Goal: Complete application form: Complete application form

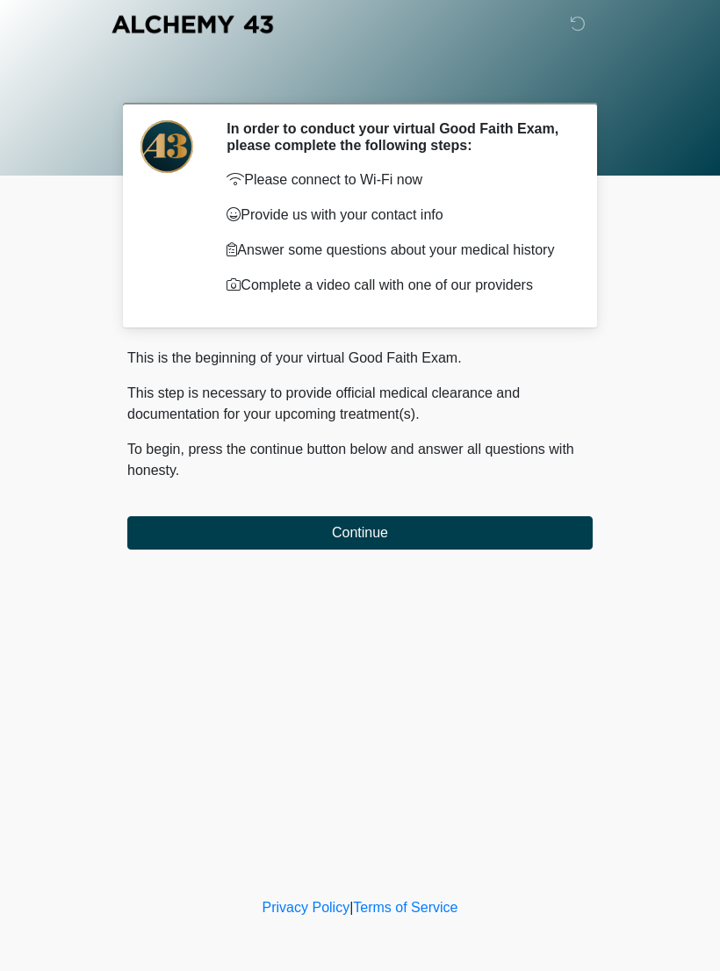
click at [519, 538] on button "Continue" at bounding box center [359, 532] width 465 height 33
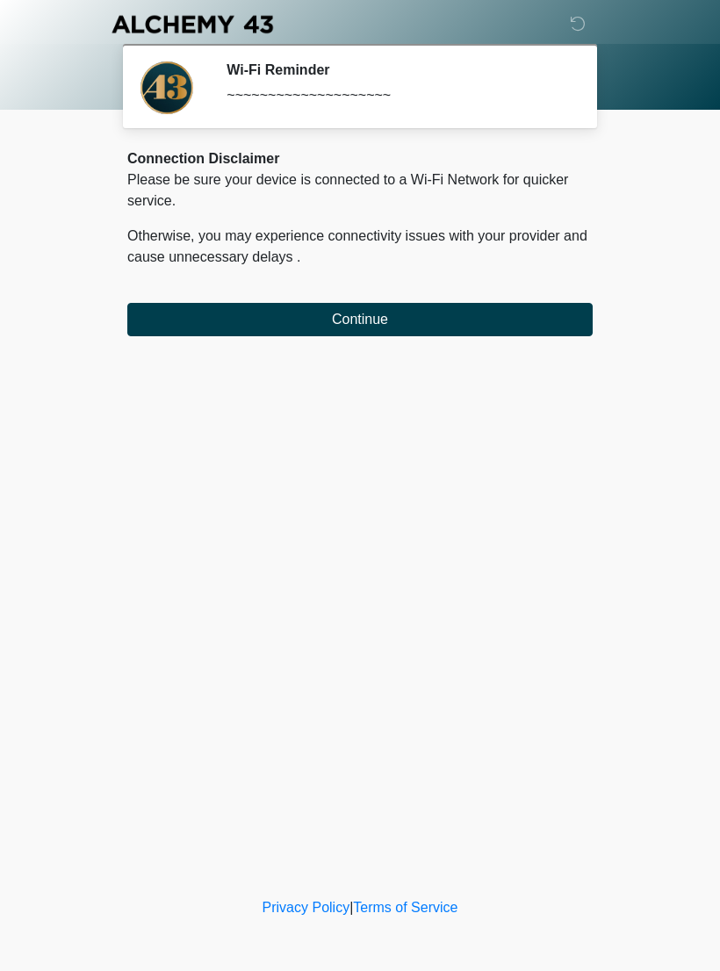
click at [392, 322] on button "Continue" at bounding box center [359, 319] width 465 height 33
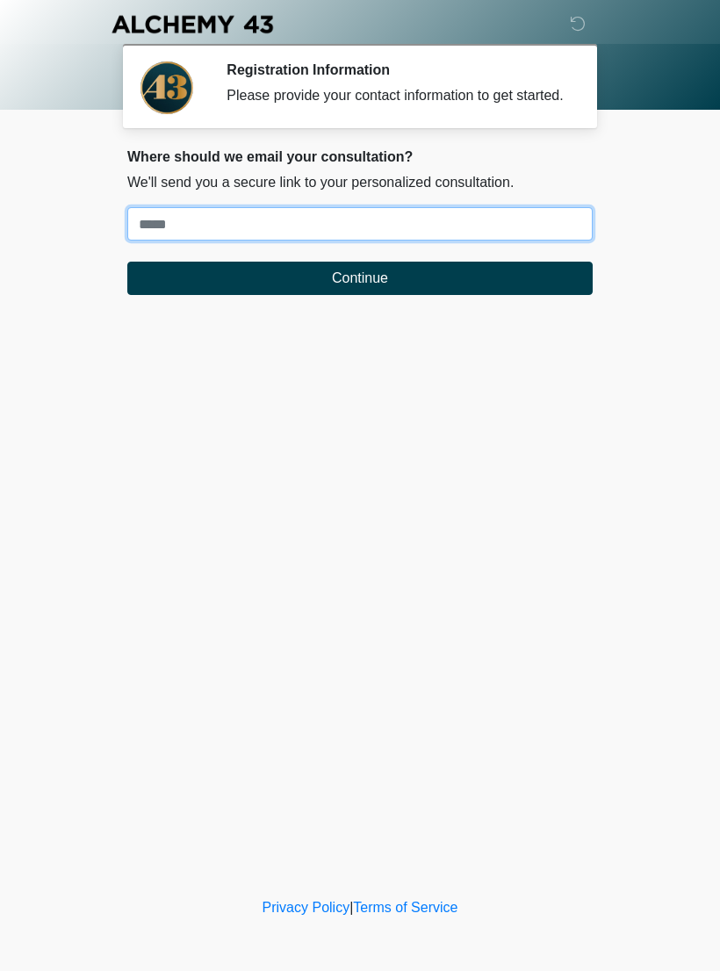
click at [507, 241] on input "Where should we email your treatment plan?" at bounding box center [359, 223] width 465 height 33
type input "**********"
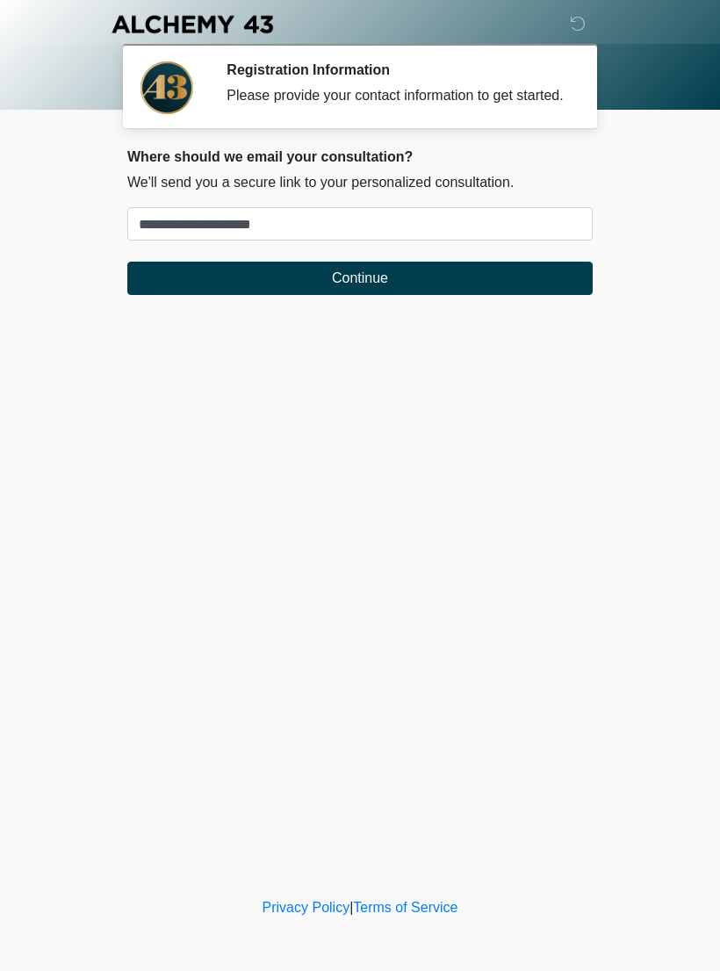
click at [478, 292] on button "Continue" at bounding box center [359, 278] width 465 height 33
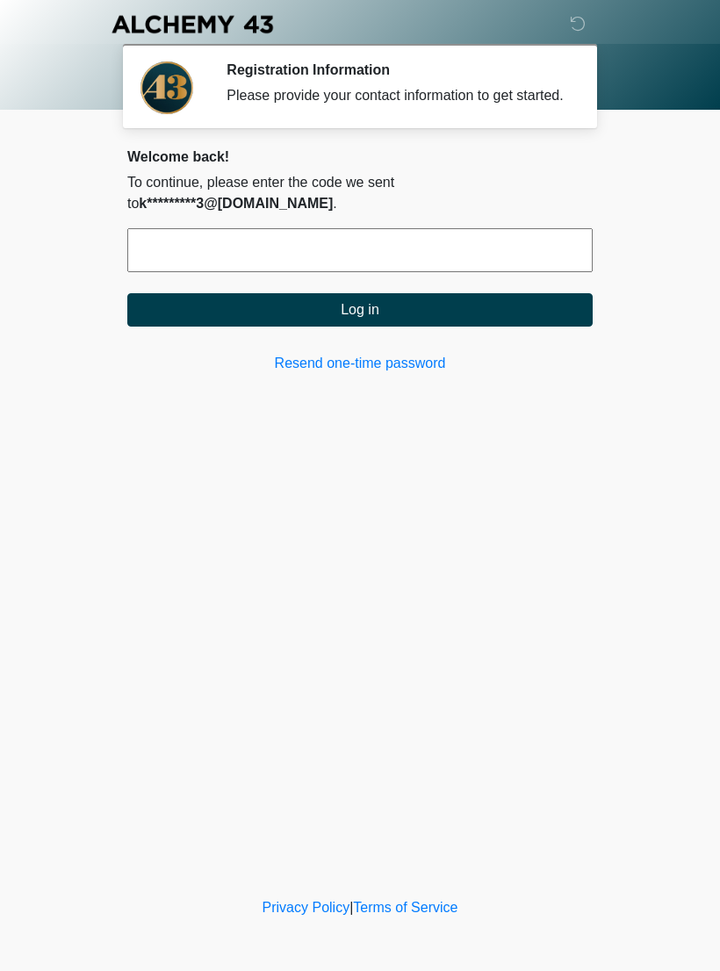
click at [152, 235] on input "text" at bounding box center [359, 250] width 465 height 44
click at [362, 261] on input "text" at bounding box center [359, 250] width 465 height 44
type input "******"
click at [433, 297] on button "Log in" at bounding box center [359, 309] width 465 height 33
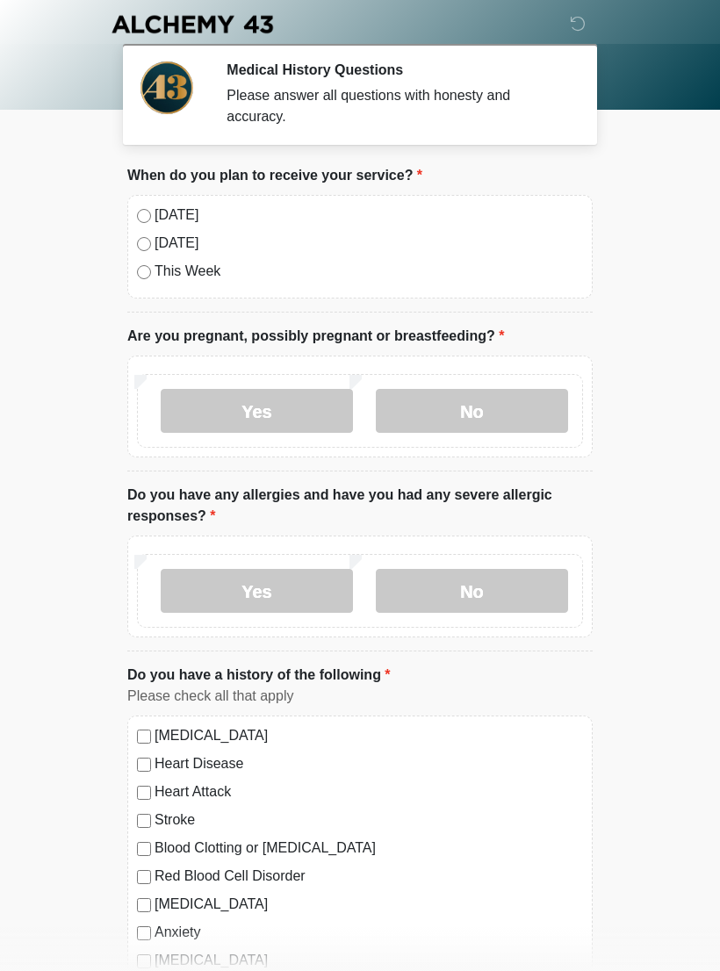
click at [453, 414] on label "No" at bounding box center [472, 411] width 192 height 44
click at [483, 598] on label "No" at bounding box center [472, 591] width 192 height 44
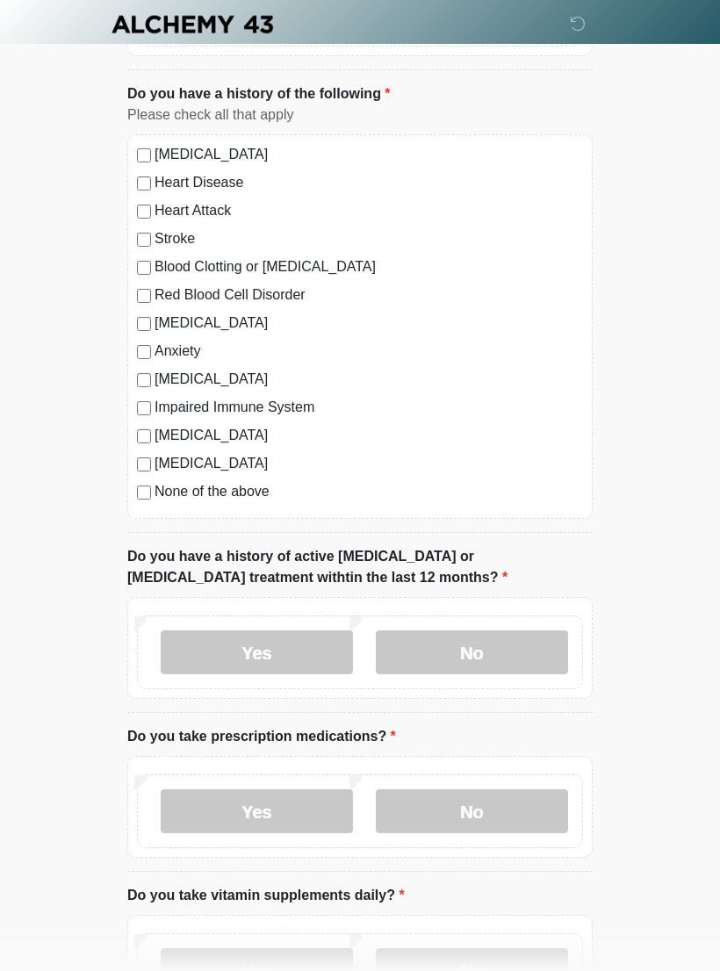
scroll to position [594, 0]
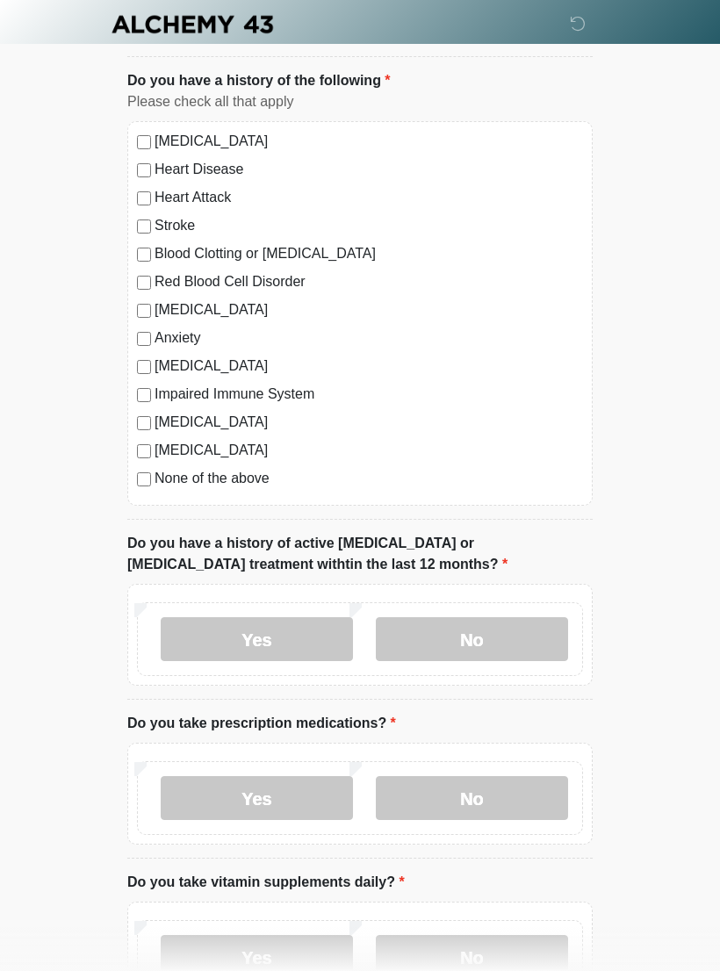
click at [490, 630] on label "No" at bounding box center [472, 639] width 192 height 44
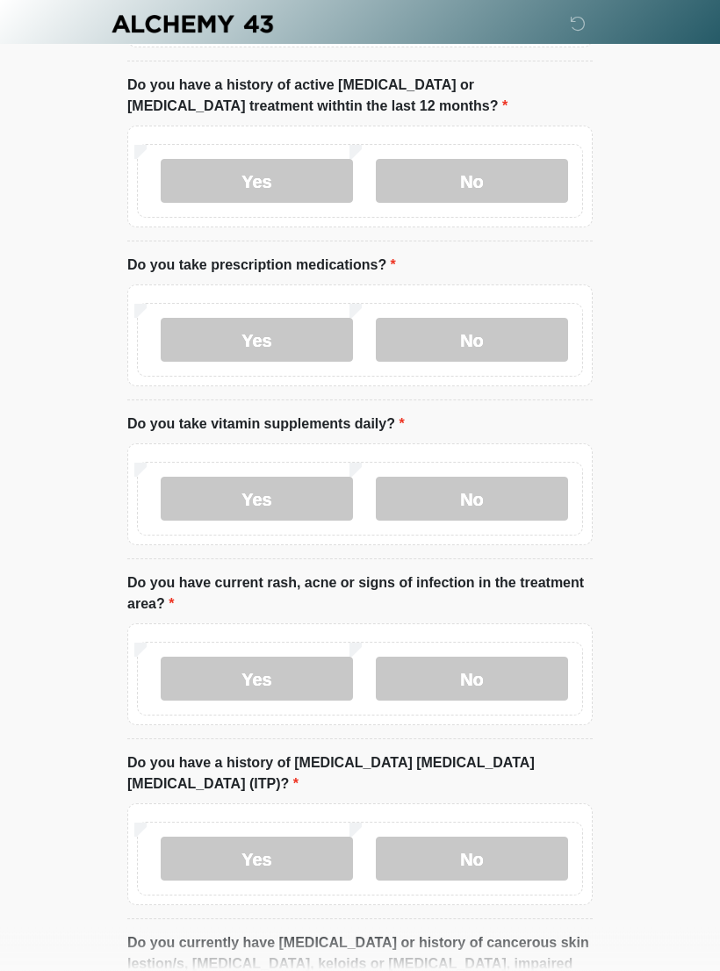
scroll to position [1057, 0]
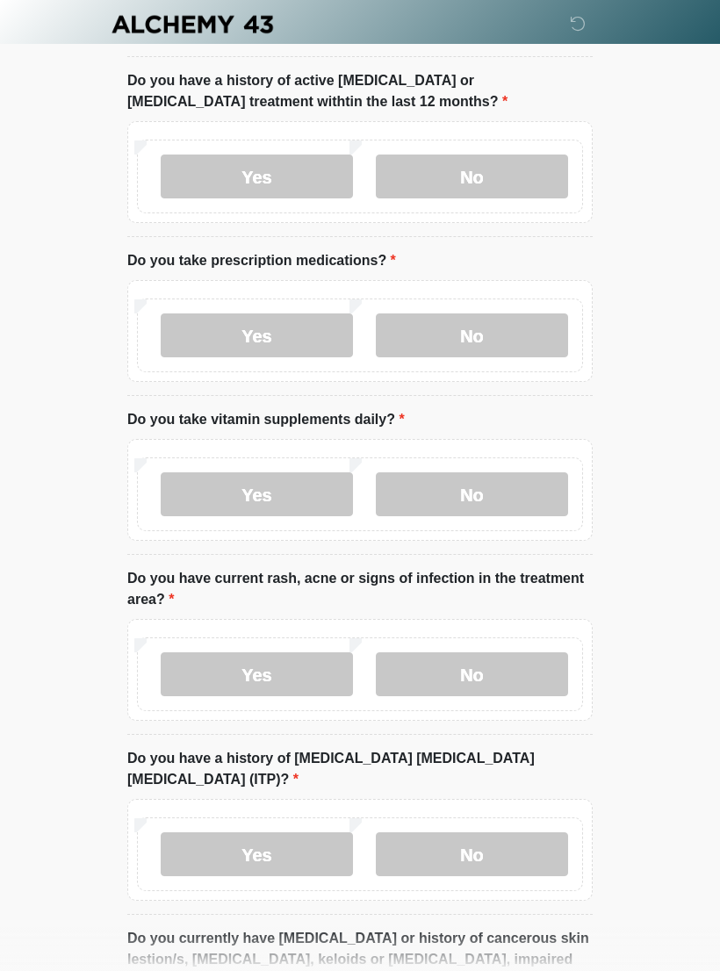
click at [517, 332] on label "No" at bounding box center [472, 335] width 192 height 44
click at [477, 497] on label "No" at bounding box center [472, 494] width 192 height 44
click at [324, 489] on label "Yes" at bounding box center [257, 494] width 192 height 44
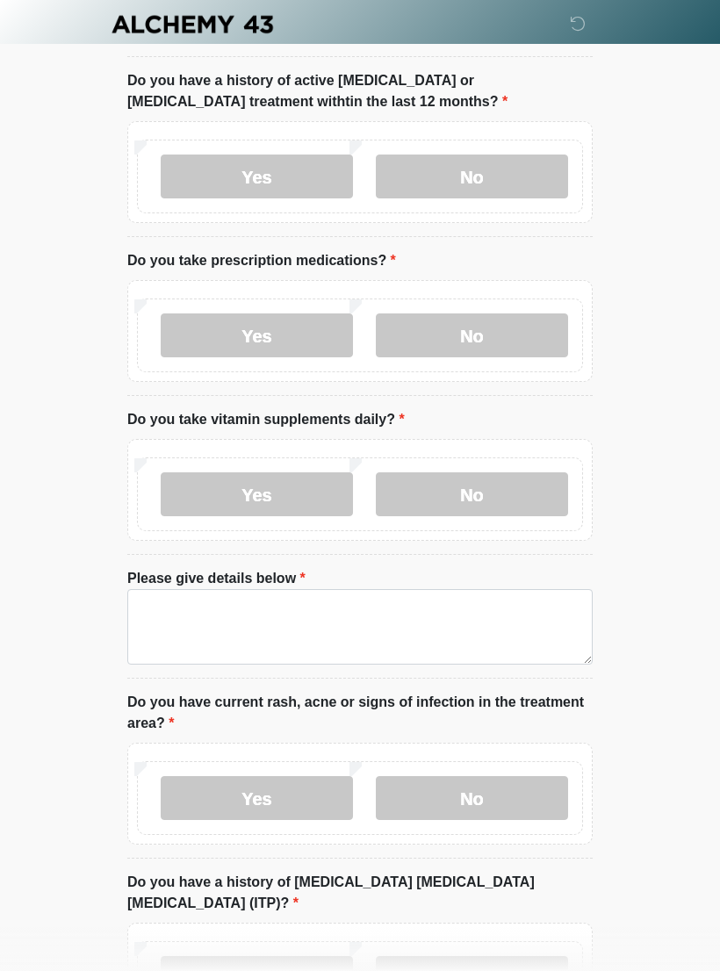
click at [483, 494] on label "No" at bounding box center [472, 494] width 192 height 44
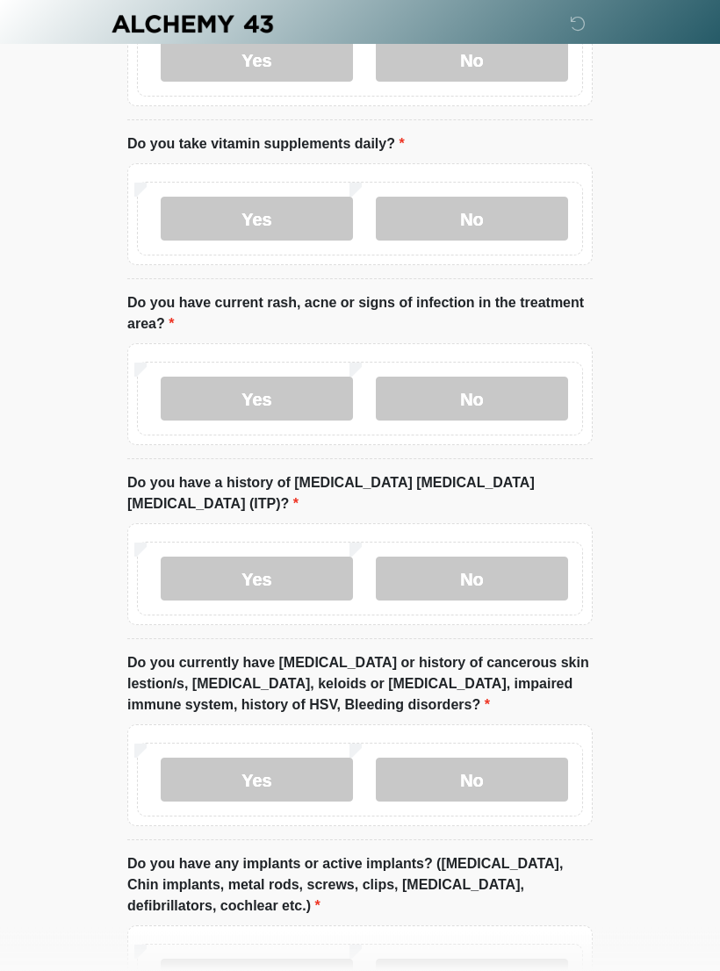
scroll to position [1337, 0]
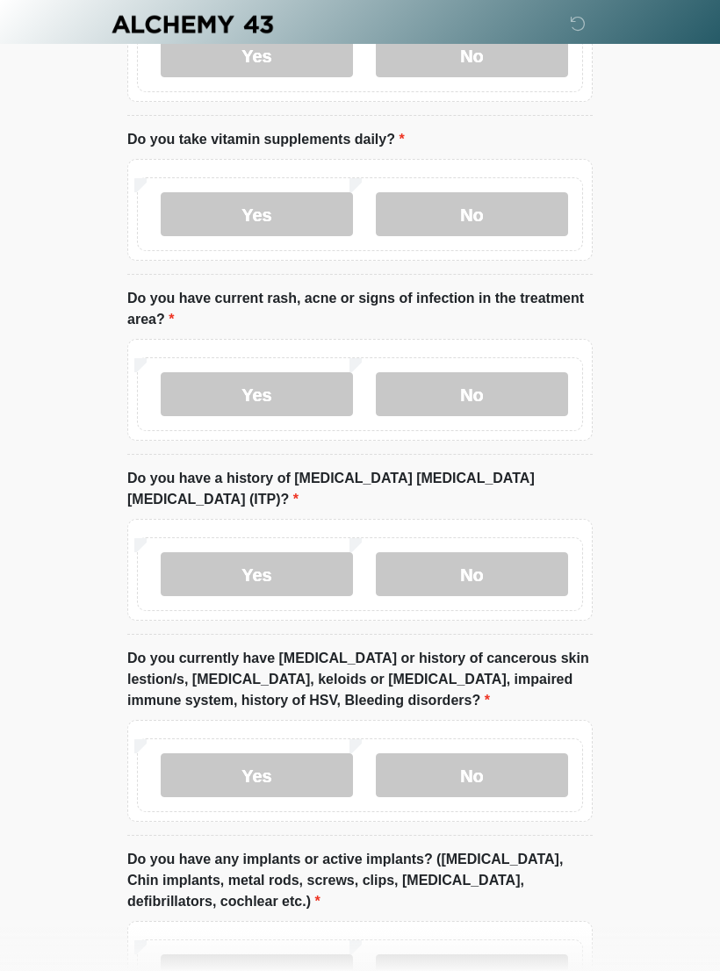
click at [507, 378] on label "No" at bounding box center [472, 394] width 192 height 44
click at [521, 552] on label "No" at bounding box center [472, 574] width 192 height 44
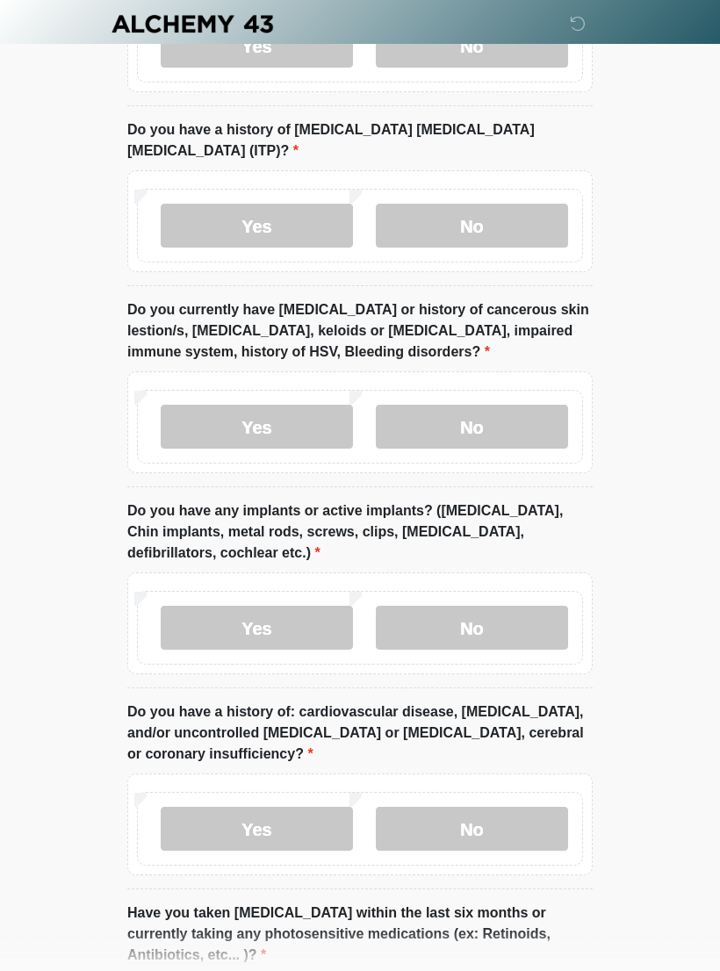
click at [497, 406] on label "No" at bounding box center [472, 428] width 192 height 44
click at [480, 606] on label "No" at bounding box center [472, 628] width 192 height 44
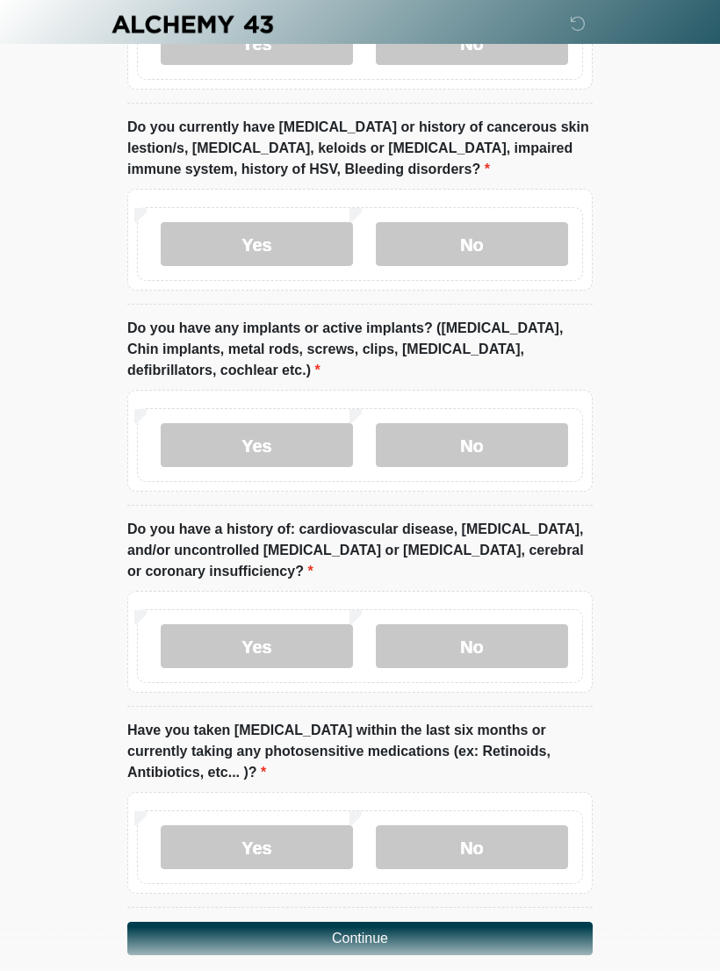
scroll to position [1894, 0]
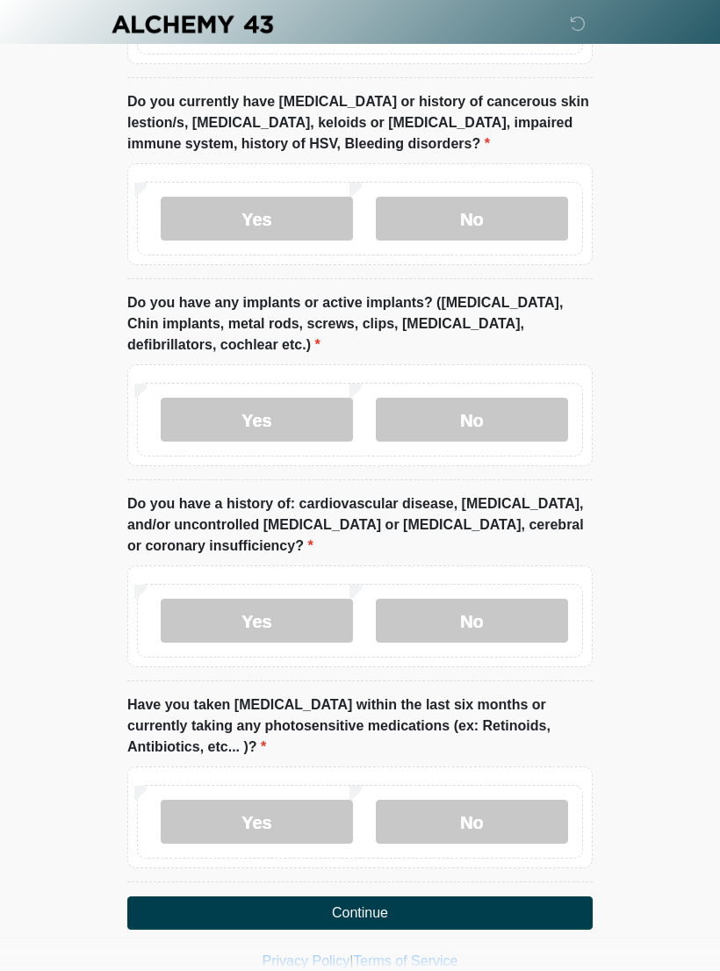
click at [493, 599] on label "No" at bounding box center [472, 621] width 192 height 44
click at [486, 800] on label "No" at bounding box center [472, 822] width 192 height 44
click at [431, 896] on button "Continue" at bounding box center [359, 912] width 465 height 33
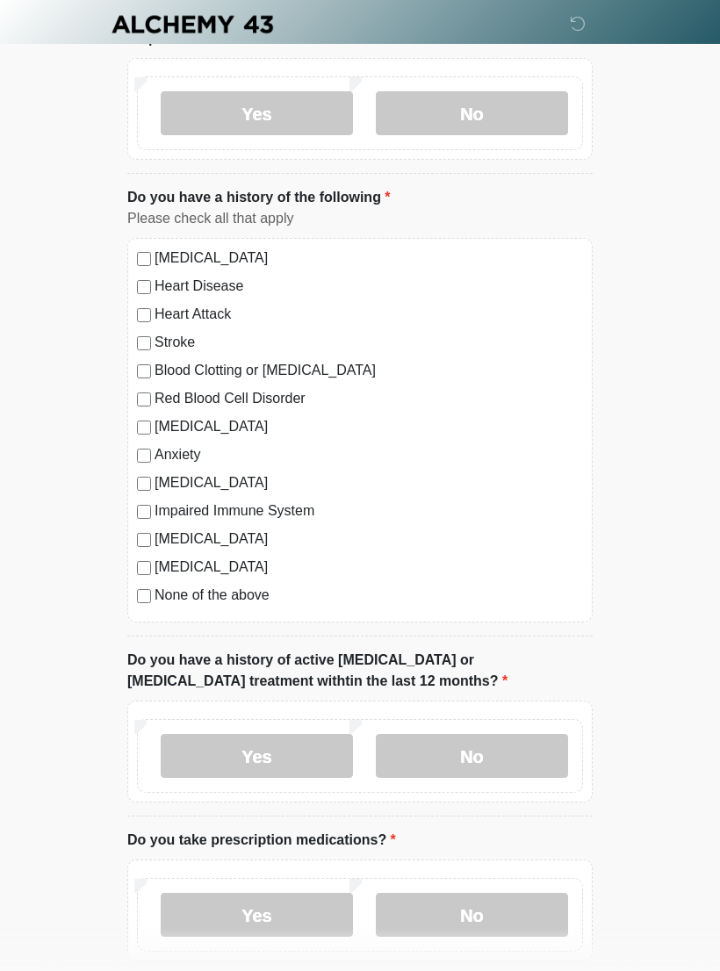
scroll to position [0, 0]
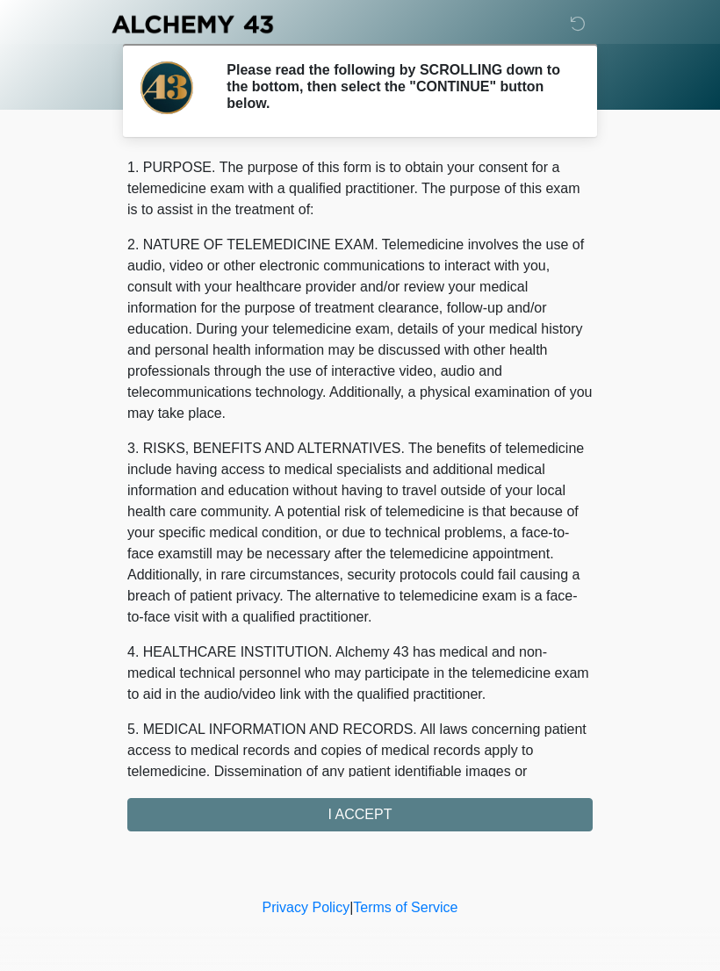
click at [350, 821] on div "1. PURPOSE. The purpose of this form is to obtain your consent for a telemedici…" at bounding box center [359, 494] width 465 height 674
click at [356, 812] on div "1. PURPOSE. The purpose of this form is to obtain your consent for a telemedici…" at bounding box center [359, 494] width 465 height 674
click at [414, 823] on div "1. PURPOSE. The purpose of this form is to obtain your consent for a telemedici…" at bounding box center [359, 494] width 465 height 674
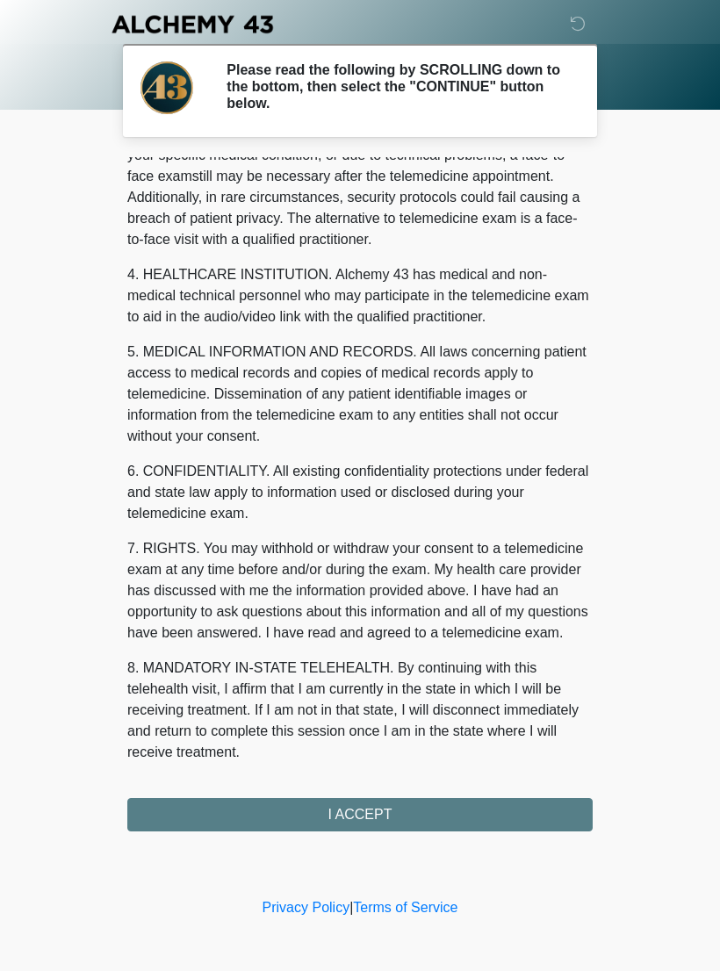
click at [366, 810] on button "I ACCEPT" at bounding box center [359, 814] width 465 height 33
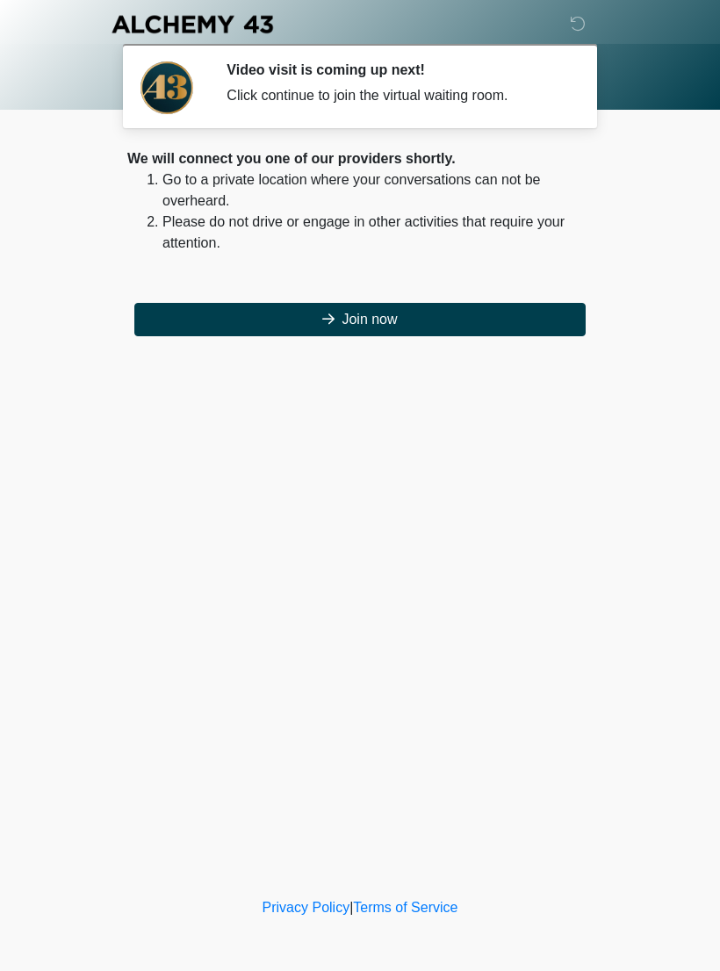
click at [456, 319] on button "Join now" at bounding box center [359, 319] width 451 height 33
